Goal: Information Seeking & Learning: Learn about a topic

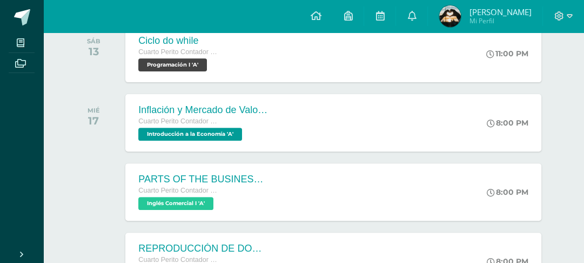
scroll to position [256, 0]
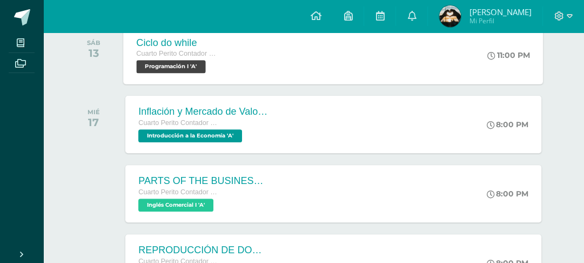
click at [463, 84] on div "Ciclo do while Cuarto Perito Contador con Orientación en Computación Programaci…" at bounding box center [334, 55] width 420 height 58
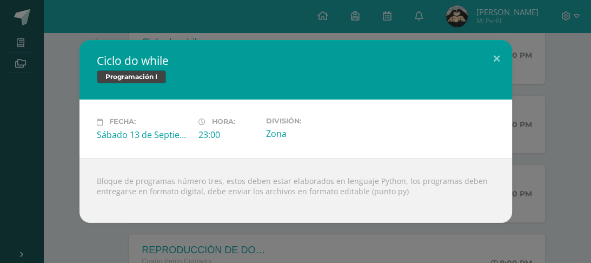
click at [572, 84] on div "Ciclo do while Programación I Fecha: [DATE] Hora: 23:00 División: Zona" at bounding box center [295, 131] width 582 height 182
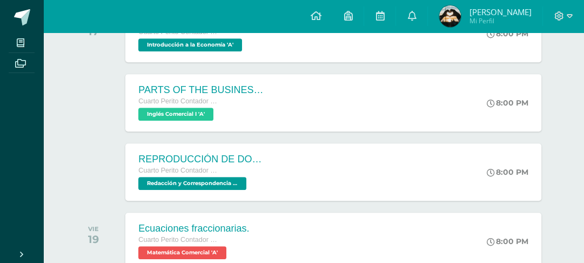
scroll to position [345, 0]
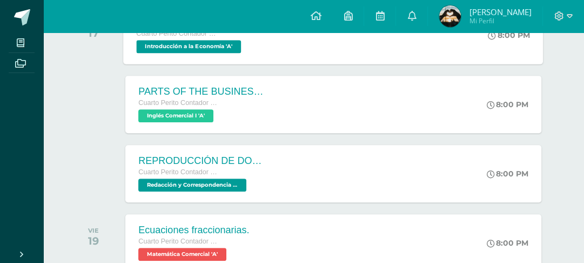
click at [421, 64] on div "Inflación y Mercado de Valores Cuarto Perito Contador con Orientación en Comput…" at bounding box center [334, 35] width 420 height 58
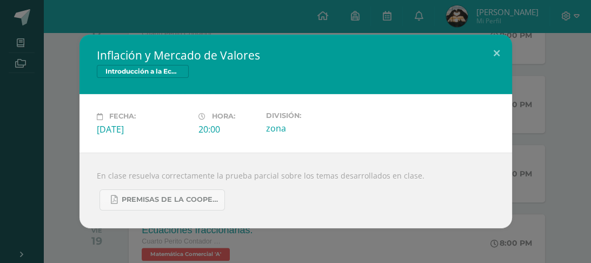
click at [530, 89] on div "Inflación y Mercado de Valores Introducción a la Economía Fecha: [DATE] Hora: 2…" at bounding box center [295, 131] width 582 height 193
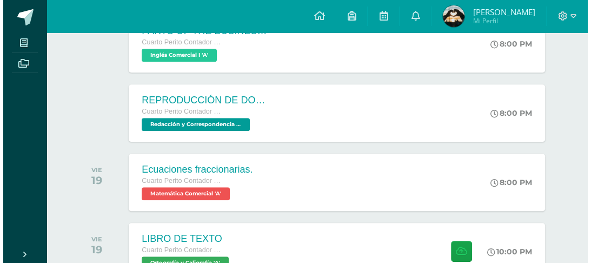
scroll to position [411, 0]
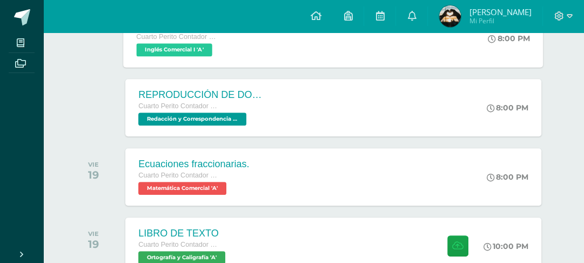
click at [356, 67] on div "PARTS OF THE BUSINESS LETTER Cuarto Perito Contador con Orientación en Computac…" at bounding box center [334, 38] width 420 height 58
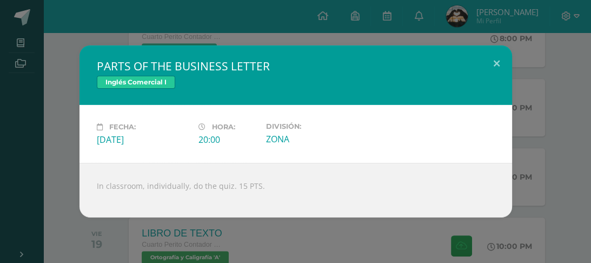
drag, startPoint x: 279, startPoint y: 195, endPoint x: 89, endPoint y: 174, distance: 191.3
type textarea "In classroom, individually, do the quiz. 15 PTS."
click at [89, 174] on div "In classroom, individually, do the quiz. 15 PTS." at bounding box center [295, 190] width 432 height 55
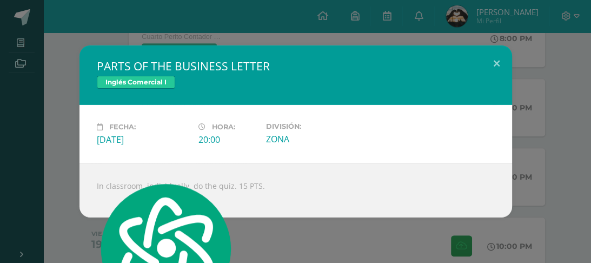
copy div "In classroom, individually, do the quiz. 15 PTS."
click at [93, 45] on div "PARTS OF THE BUSINESS LETTER Inglés Comercial I" at bounding box center [295, 74] width 432 height 59
click at [117, 58] on h2 "PARTS OF THE BUSINESS LETTER" at bounding box center [296, 65] width 398 height 15
